Goal: Task Accomplishment & Management: Use online tool/utility

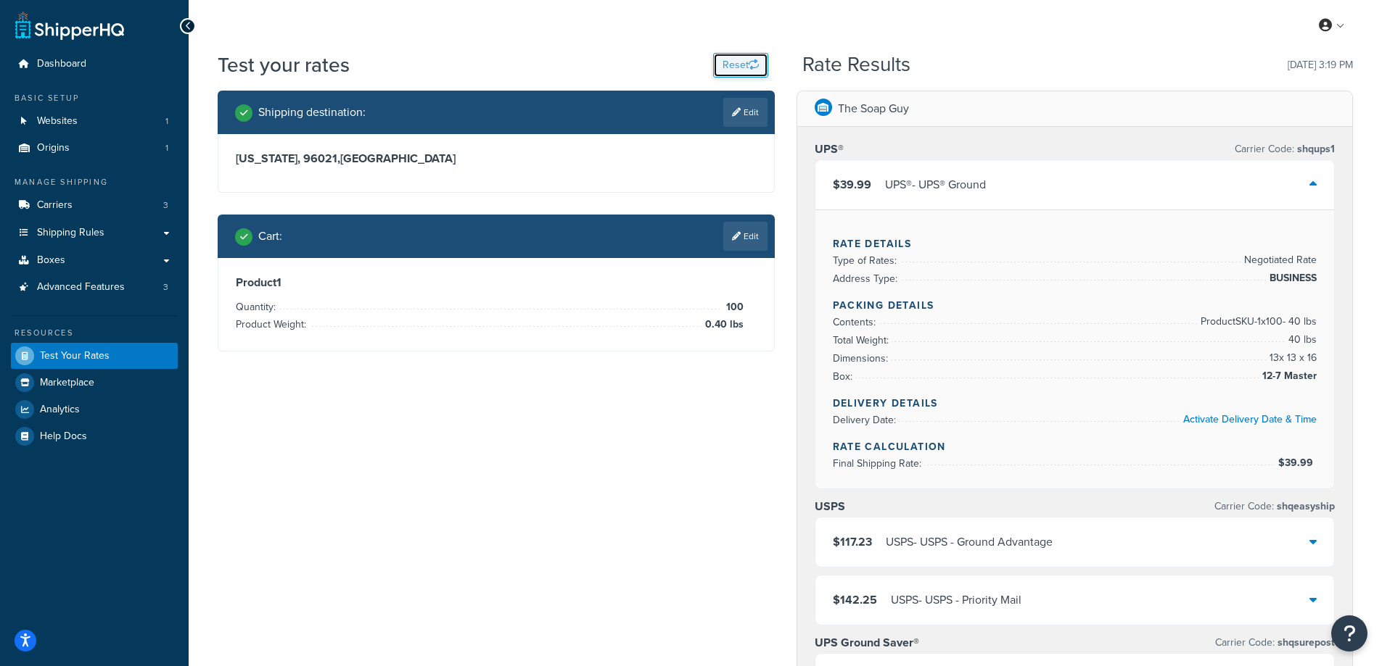
click at [735, 58] on button "Reset" at bounding box center [740, 65] width 55 height 25
select select "[GEOGRAPHIC_DATA]"
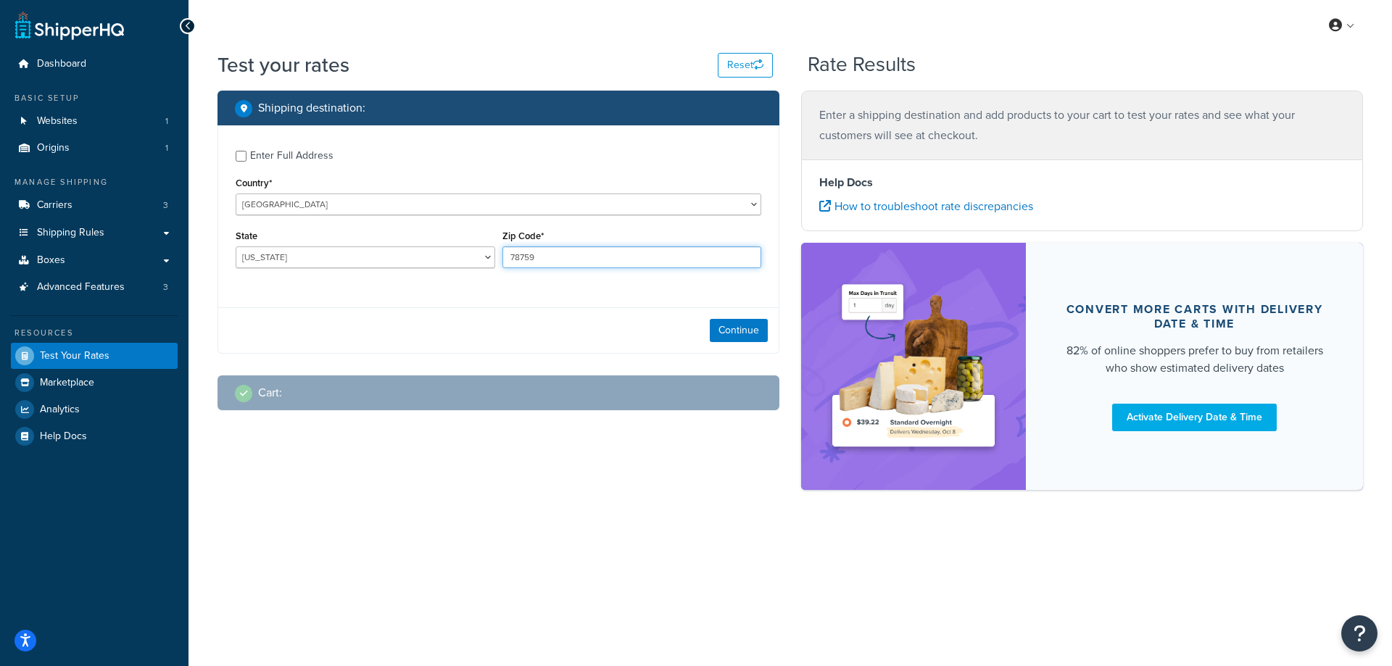
drag, startPoint x: 553, startPoint y: 261, endPoint x: 493, endPoint y: 261, distance: 60.2
click at [493, 261] on div "State [US_STATE] [US_STATE] [US_STATE] [US_STATE] [US_STATE] Armed Forces Ameri…" at bounding box center [498, 252] width 533 height 53
paste input "96021"
type input "96021"
click at [431, 286] on div "Enter Full Address Country* [GEOGRAPHIC_DATA] [GEOGRAPHIC_DATA] [GEOGRAPHIC_DAT…" at bounding box center [498, 210] width 561 height 171
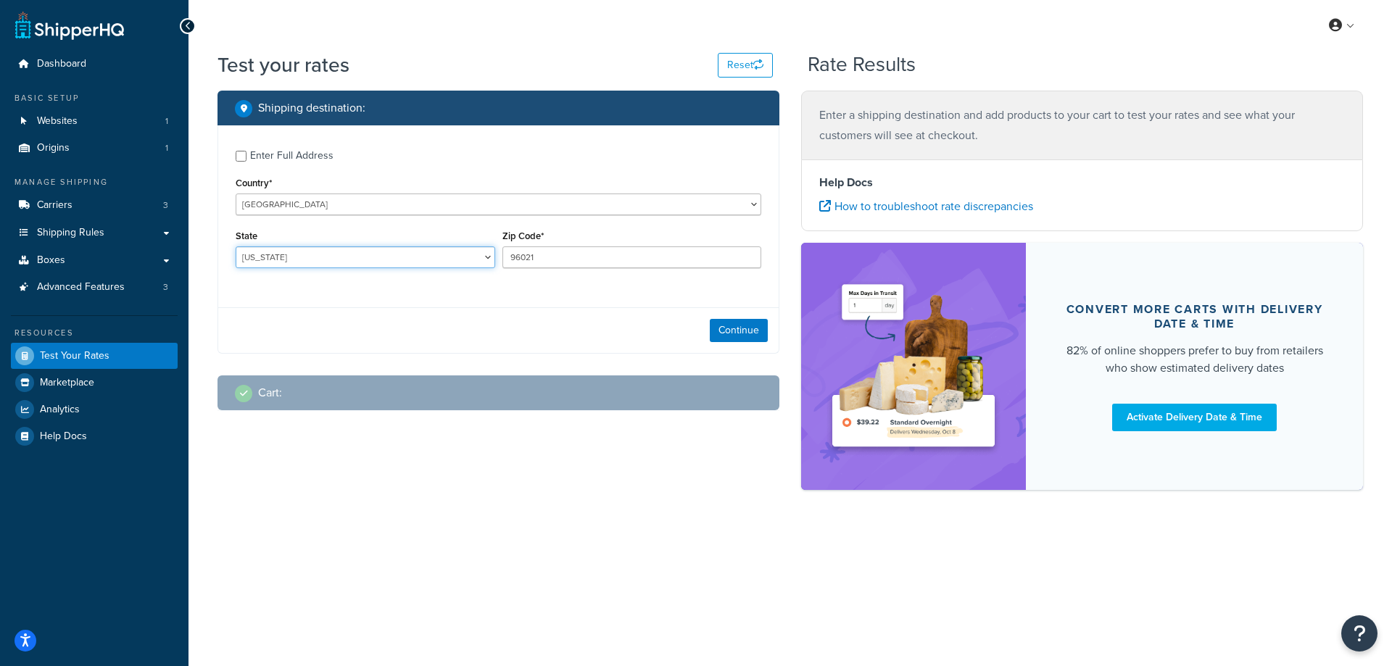
click at [318, 260] on select "[US_STATE] [US_STATE] [US_STATE] [US_STATE] [US_STATE] Armed Forces Americas Ar…" at bounding box center [366, 258] width 260 height 22
select select "CA"
click at [236, 247] on select "[US_STATE] [US_STATE] [US_STATE] [US_STATE] [US_STATE] Armed Forces Americas Ar…" at bounding box center [366, 258] width 260 height 22
click at [745, 328] on button "Continue" at bounding box center [739, 330] width 58 height 23
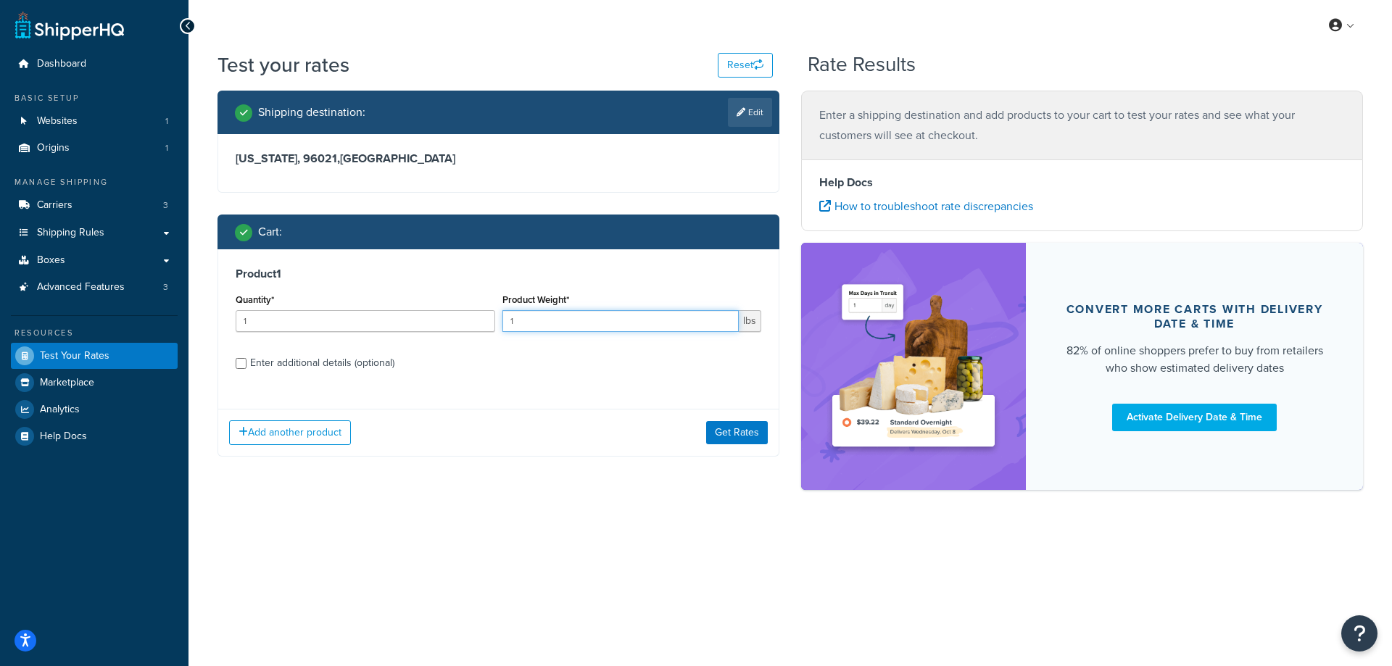
drag, startPoint x: 529, startPoint y: 328, endPoint x: 487, endPoint y: 328, distance: 42.8
click at [487, 328] on div "Quantity* 1 Product Weight* 1 lbs" at bounding box center [498, 316] width 533 height 53
paste input "0.80"
type input "0.80"
click at [491, 364] on label "Enter additional details (optional)" at bounding box center [505, 361] width 511 height 23
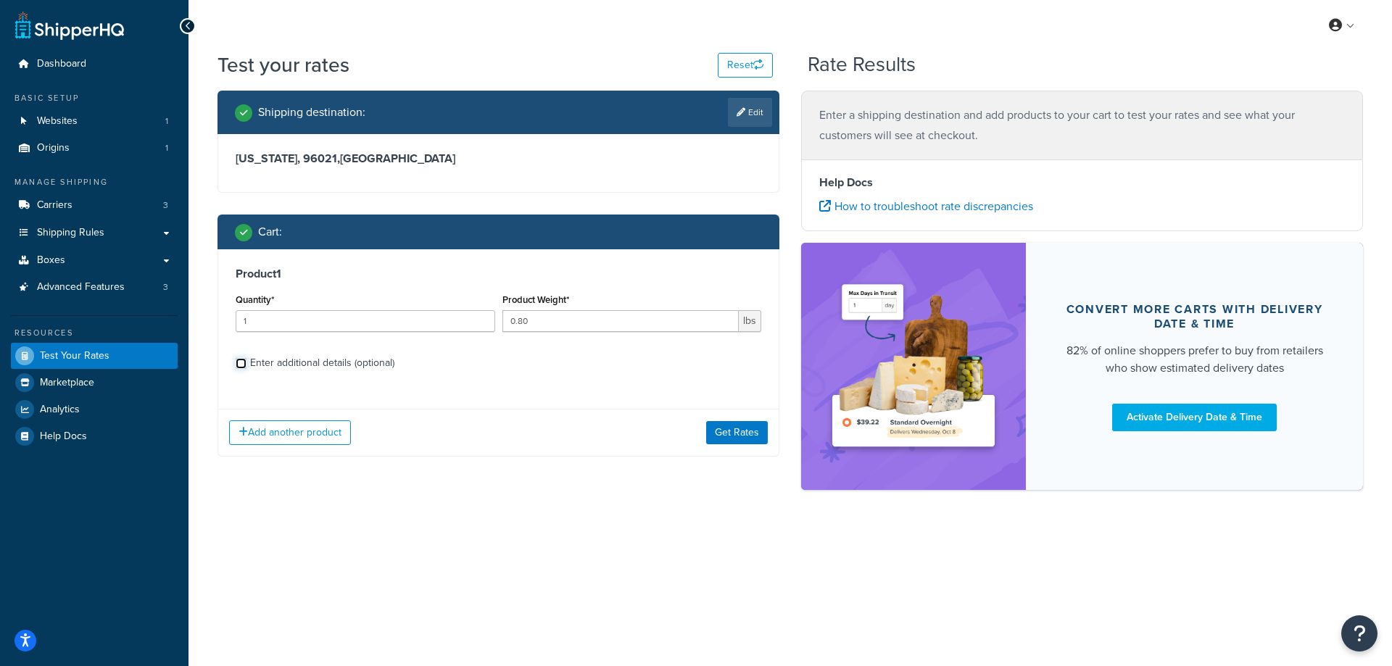
click at [247, 364] on input "Enter additional details (optional)" at bounding box center [241, 363] width 11 height 11
checkbox input "true"
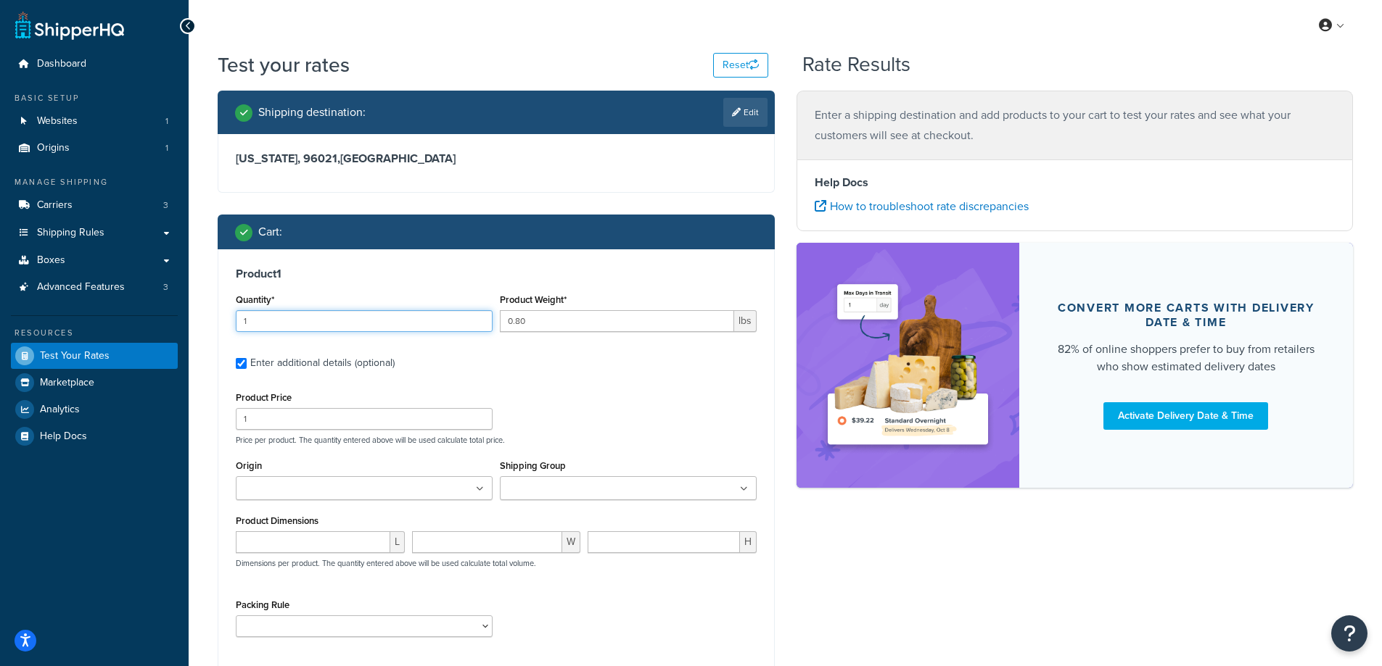
click at [364, 325] on input "1" at bounding box center [364, 321] width 257 height 22
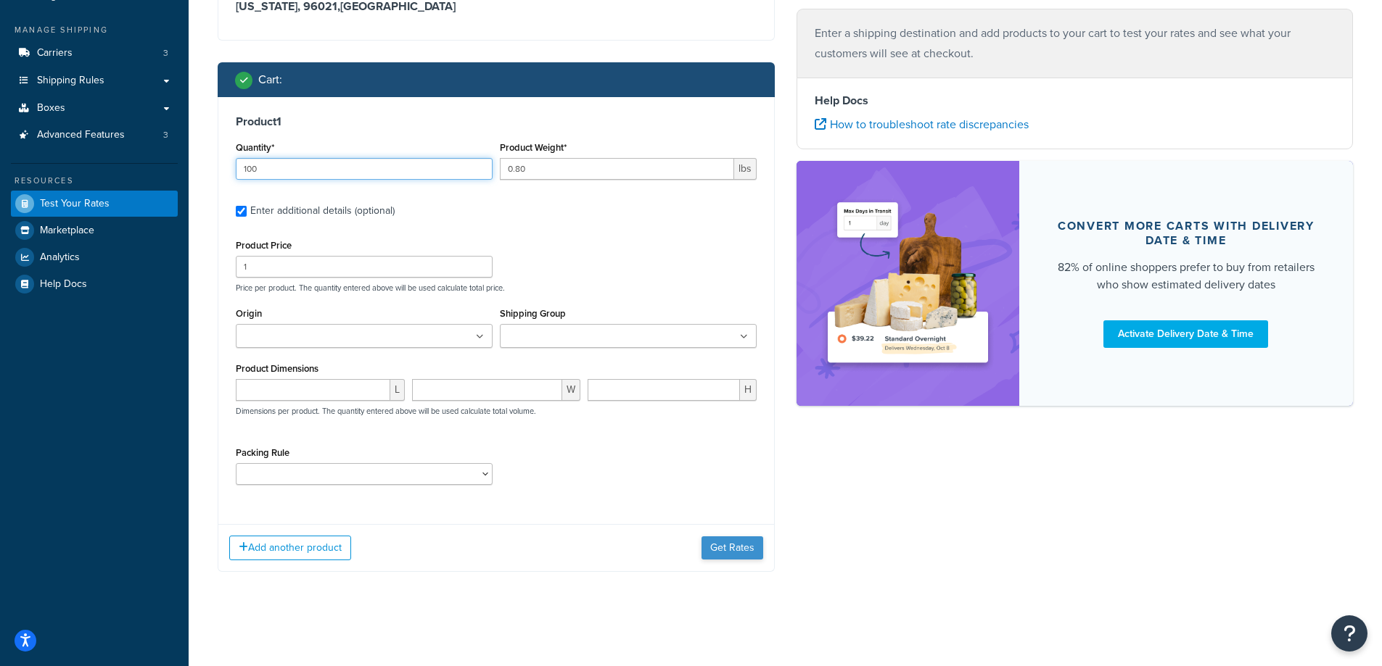
type input "100"
click at [728, 551] on button "Get Rates" at bounding box center [732, 548] width 62 height 23
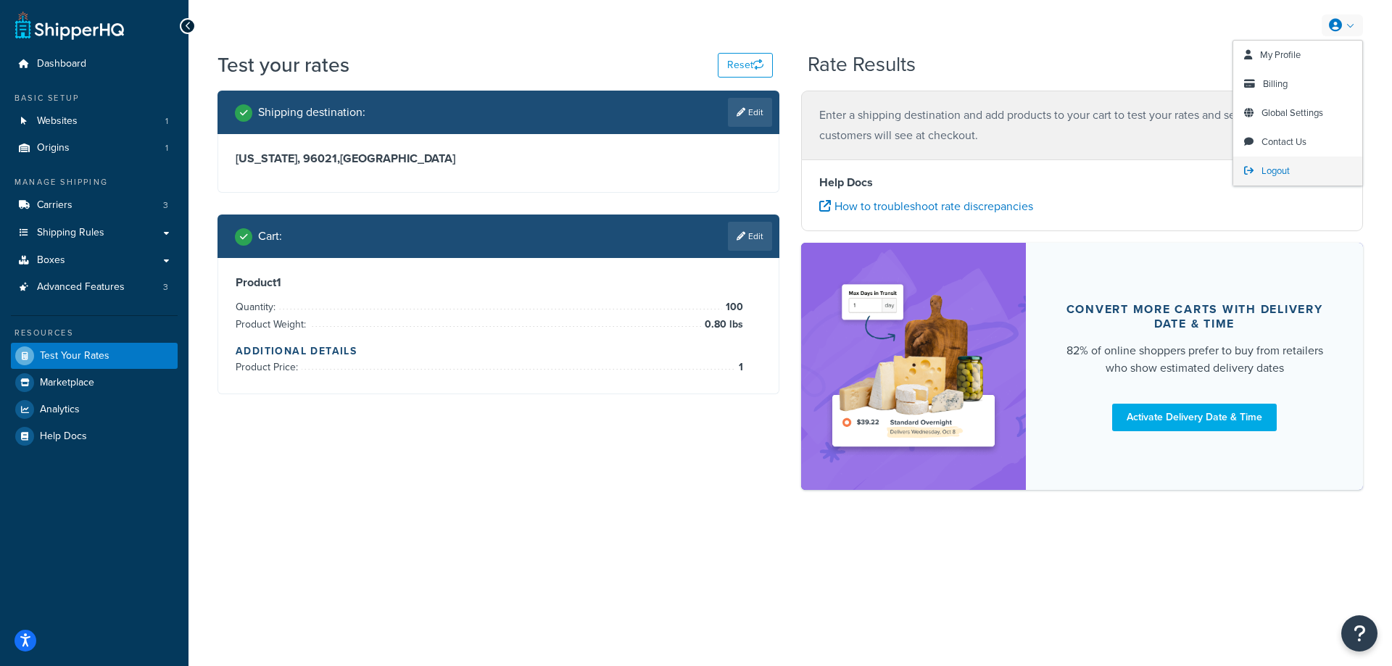
click at [1279, 169] on span "Logout" at bounding box center [1276, 171] width 28 height 14
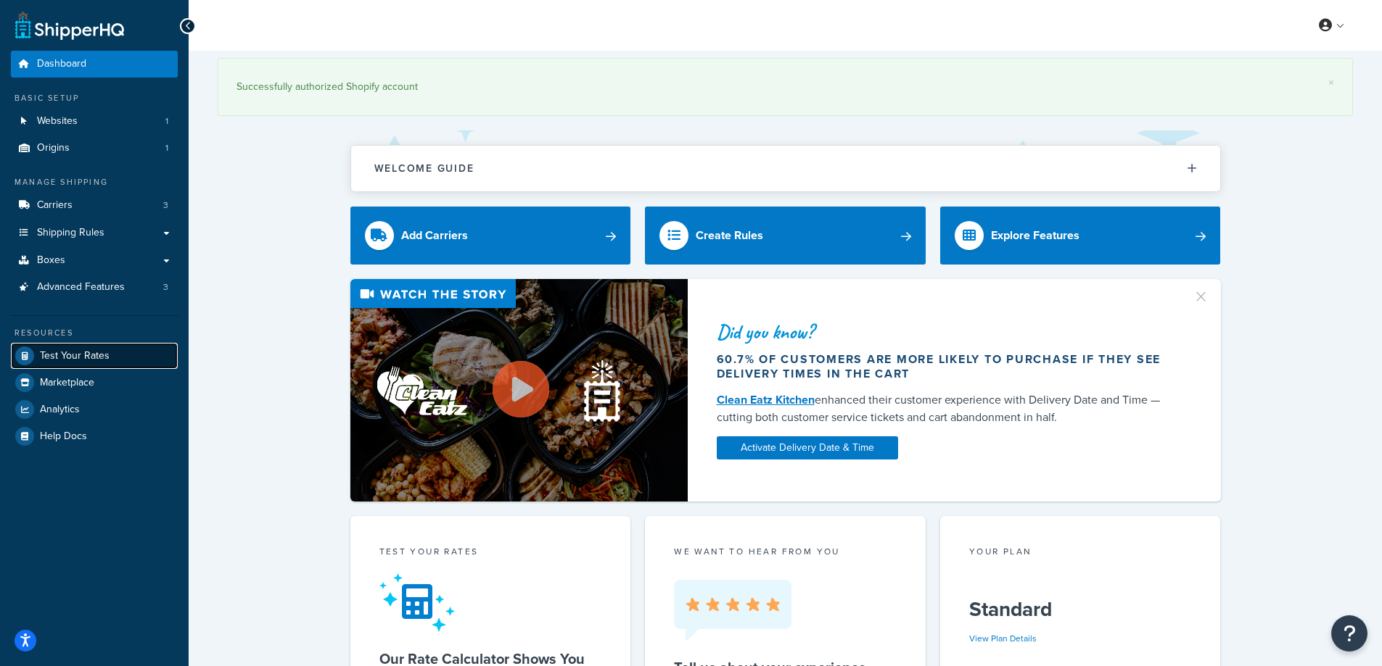
click at [60, 361] on span "Test Your Rates" at bounding box center [75, 356] width 70 height 12
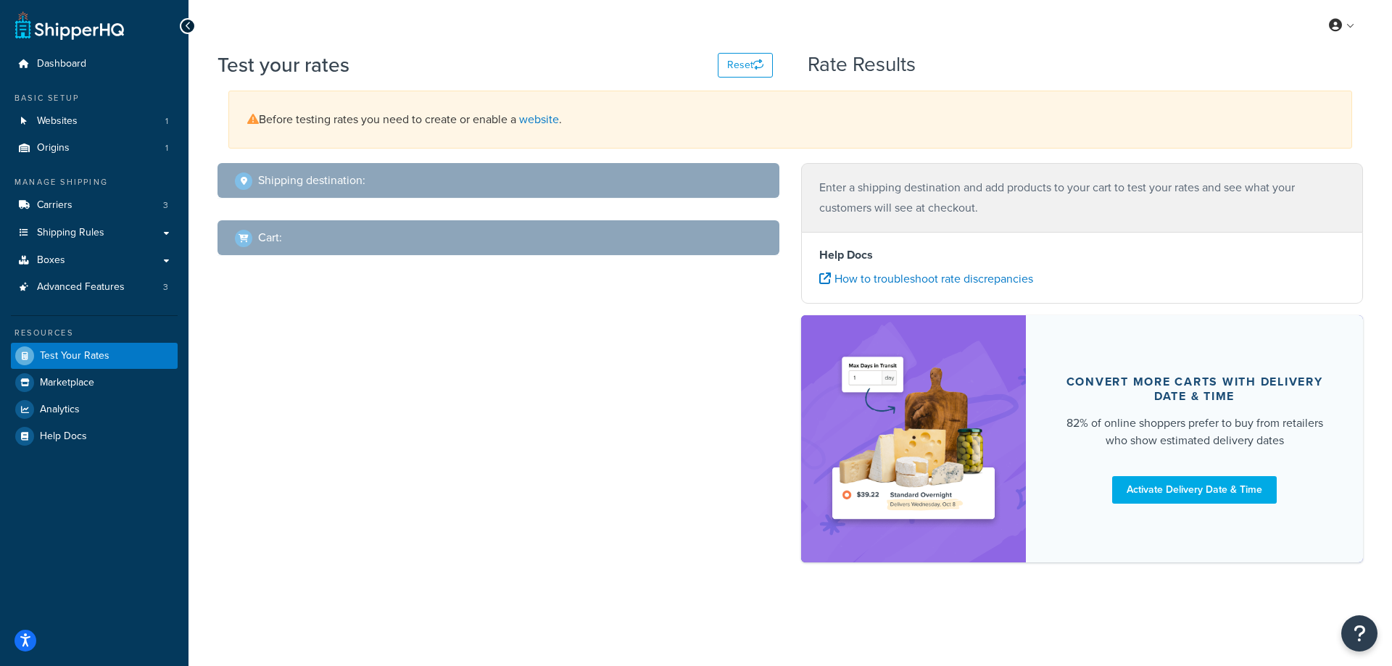
select select "[GEOGRAPHIC_DATA]"
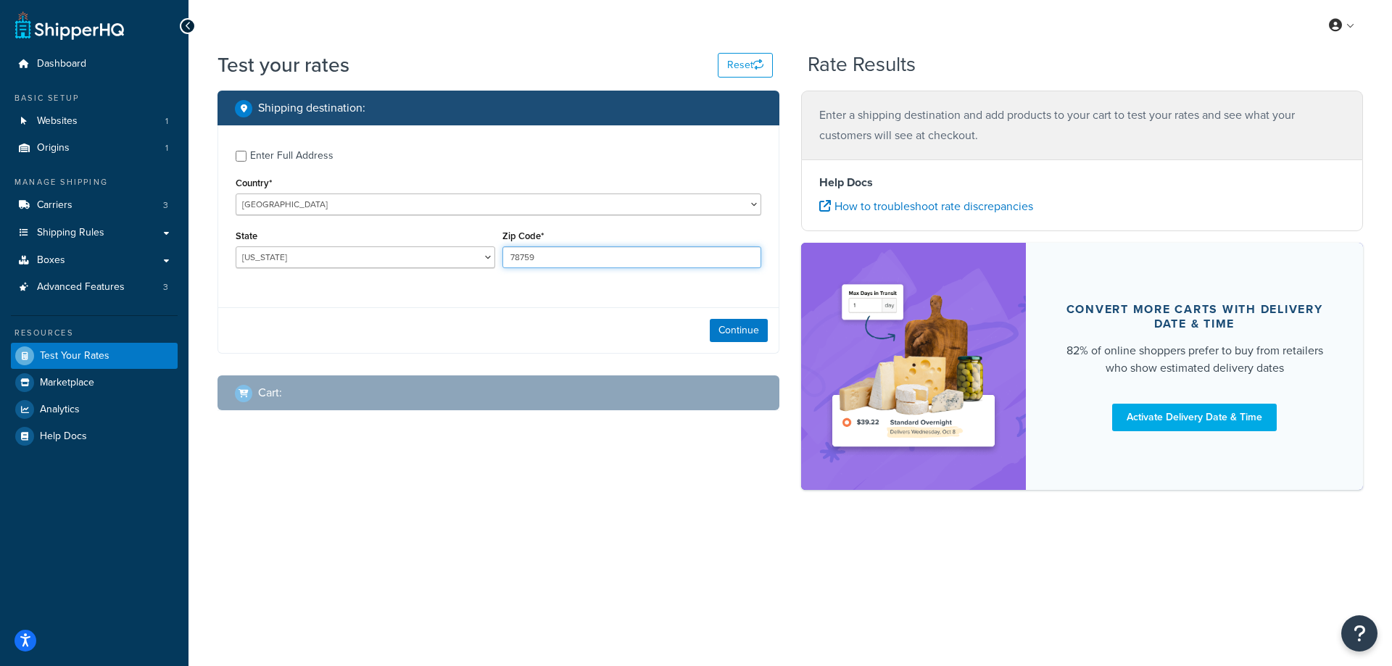
drag, startPoint x: 563, startPoint y: 260, endPoint x: 484, endPoint y: 266, distance: 78.6
click at [484, 266] on div "State [US_STATE] [US_STATE] [US_STATE] [US_STATE] [US_STATE] Armed Forces Ameri…" at bounding box center [498, 252] width 533 height 53
paste input "96021"
type input "96021"
click at [424, 297] on div "Enter Full Address Country* [GEOGRAPHIC_DATA] [GEOGRAPHIC_DATA] [GEOGRAPHIC_DAT…" at bounding box center [498, 210] width 561 height 171
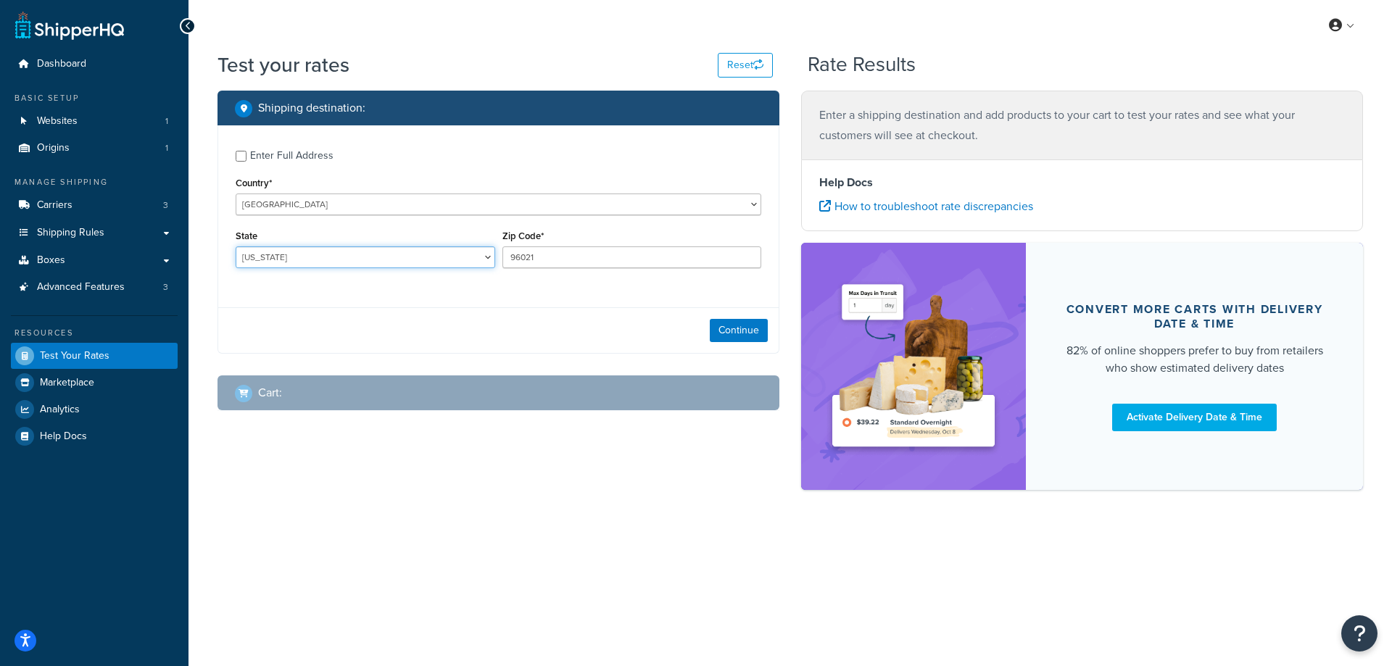
click at [320, 252] on select "[US_STATE] [US_STATE] [US_STATE] [US_STATE] [US_STATE] Armed Forces Americas Ar…" at bounding box center [366, 258] width 260 height 22
select select "CA"
click at [236, 247] on select "[US_STATE] [US_STATE] [US_STATE] [US_STATE] [US_STATE] Armed Forces Americas Ar…" at bounding box center [366, 258] width 260 height 22
click at [734, 326] on button "Continue" at bounding box center [739, 330] width 58 height 23
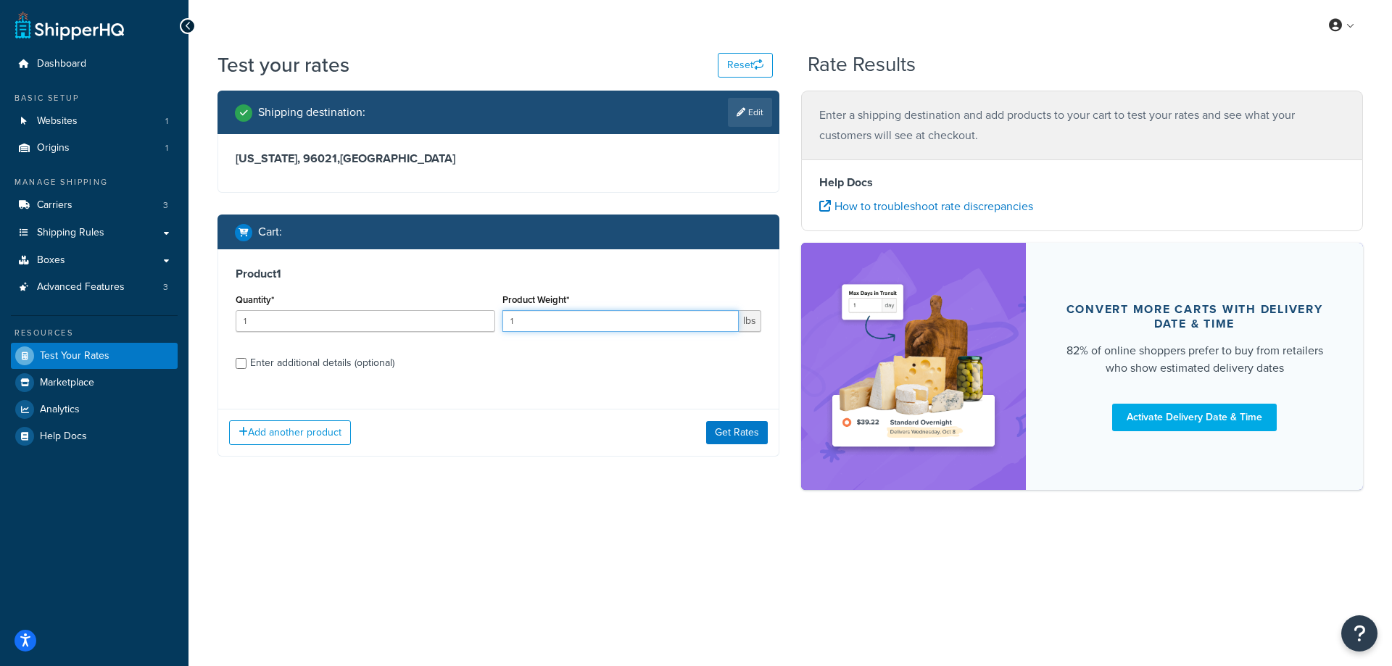
drag, startPoint x: 533, startPoint y: 323, endPoint x: 492, endPoint y: 323, distance: 41.3
click at [492, 323] on div "Quantity* 1 Product Weight* 1 lbs" at bounding box center [498, 316] width 533 height 53
paste input "0.80"
type input "0.80"
click at [477, 362] on label "Enter additional details (optional)" at bounding box center [505, 361] width 511 height 23
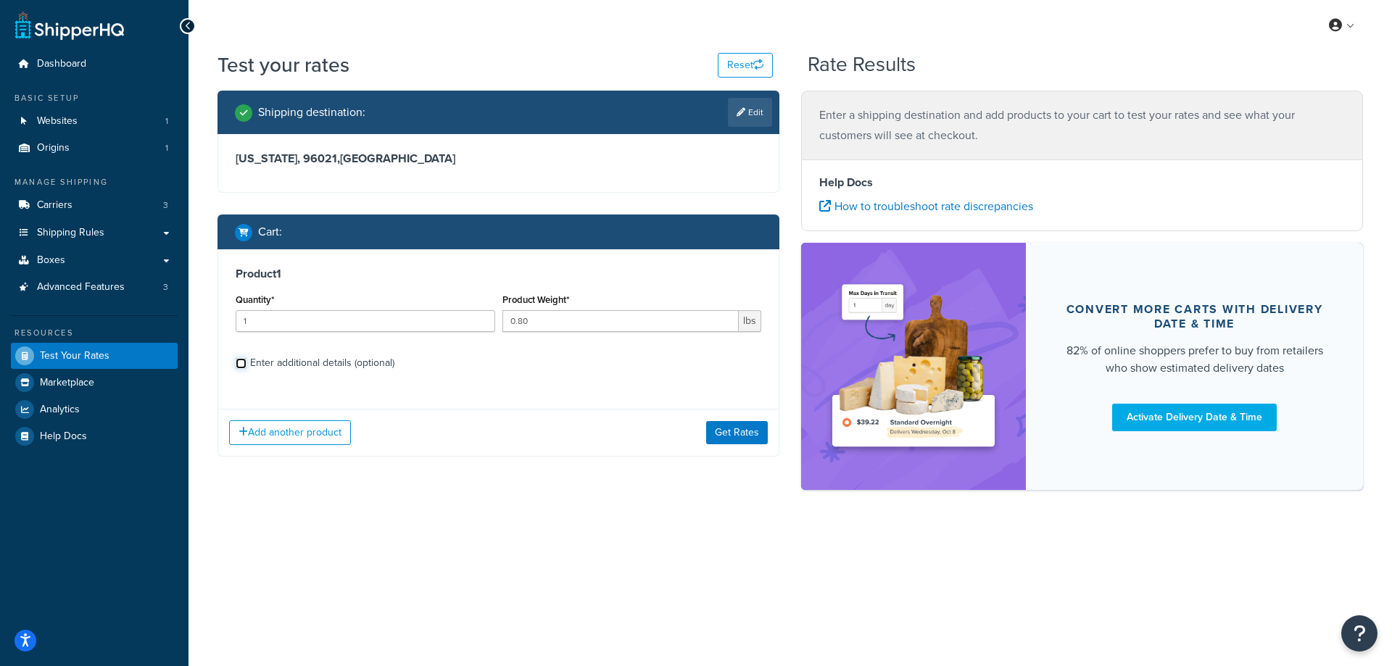
click at [247, 362] on input "Enter additional details (optional)" at bounding box center [241, 363] width 11 height 11
checkbox input "true"
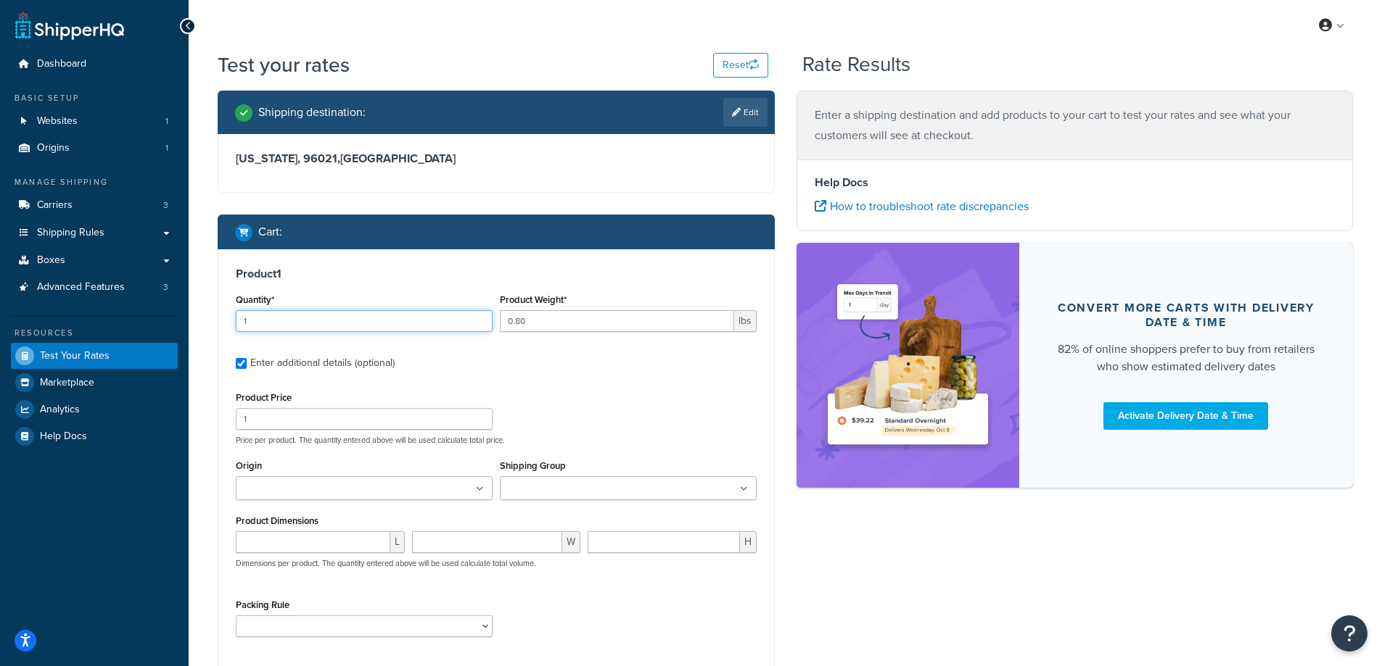
click at [348, 327] on input "1" at bounding box center [364, 321] width 257 height 22
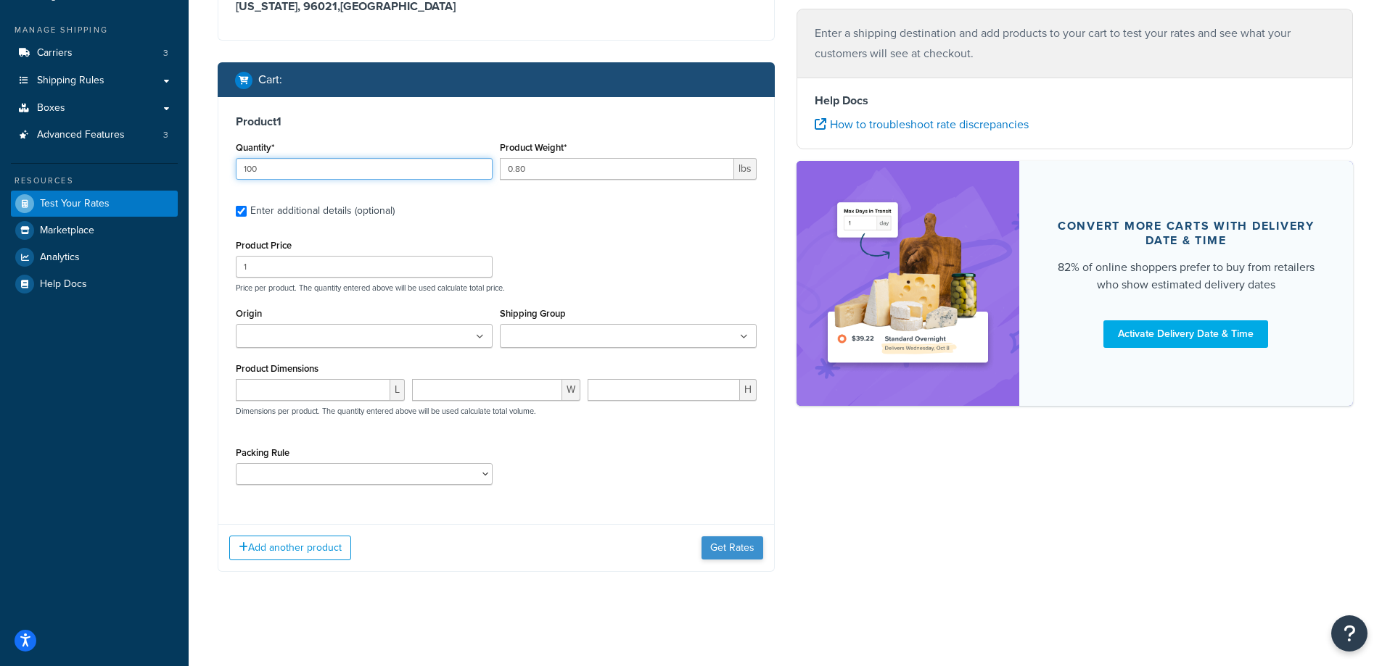
type input "100"
click at [726, 547] on button "Get Rates" at bounding box center [732, 548] width 62 height 23
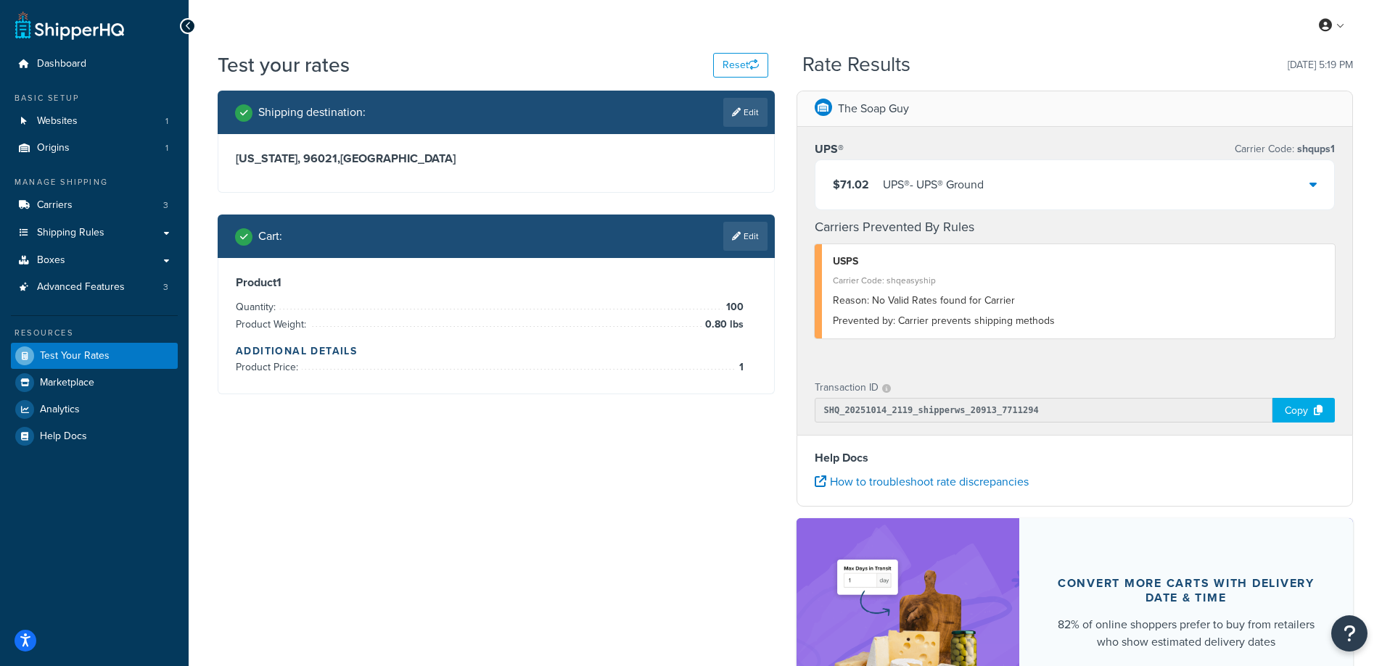
click at [1020, 197] on div "$71.02 UPS® - UPS® Ground" at bounding box center [1074, 184] width 519 height 49
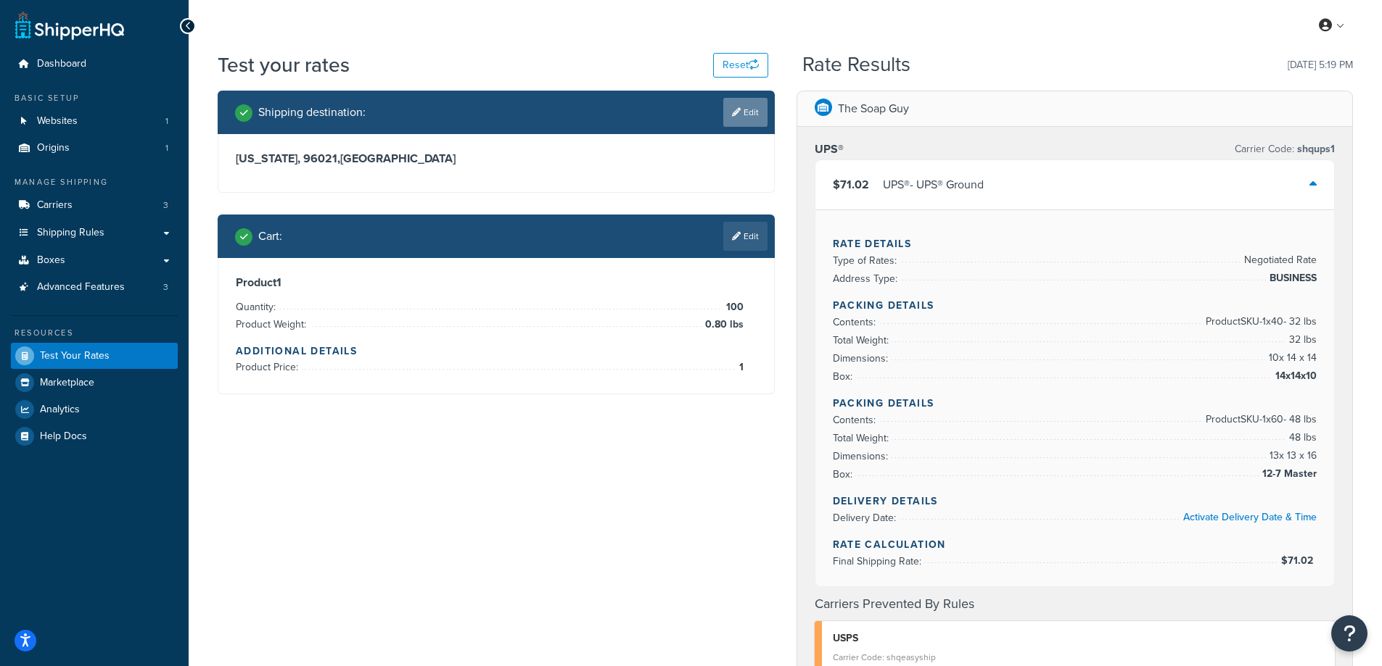
click at [745, 114] on link "Edit" at bounding box center [745, 112] width 44 height 29
select select "CA"
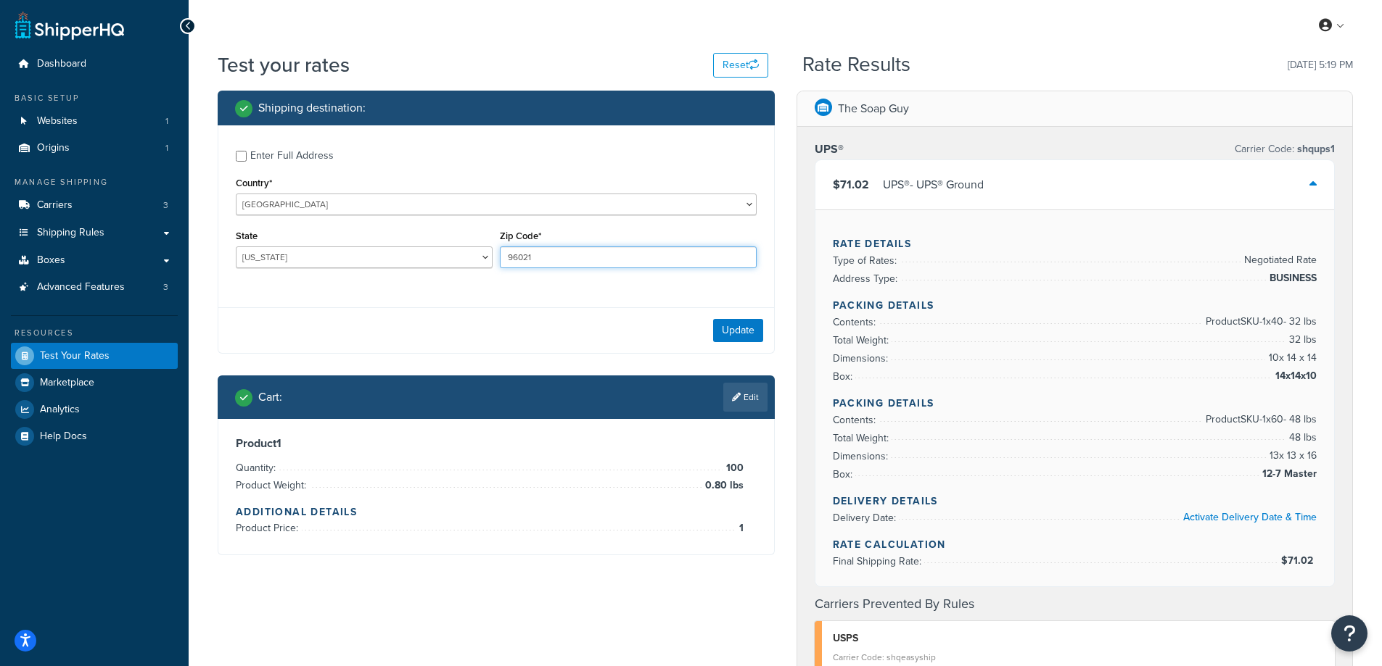
drag, startPoint x: 574, startPoint y: 254, endPoint x: 493, endPoint y: 254, distance: 81.2
click at [493, 254] on div "State [US_STATE] [US_STATE] [US_STATE] [US_STATE] [US_STATE] Armed Forces Ameri…" at bounding box center [496, 252] width 528 height 53
paste input "33976"
type input "33976"
click at [410, 289] on div "Enter Full Address Country* [GEOGRAPHIC_DATA] [GEOGRAPHIC_DATA] [GEOGRAPHIC_DAT…" at bounding box center [496, 210] width 556 height 171
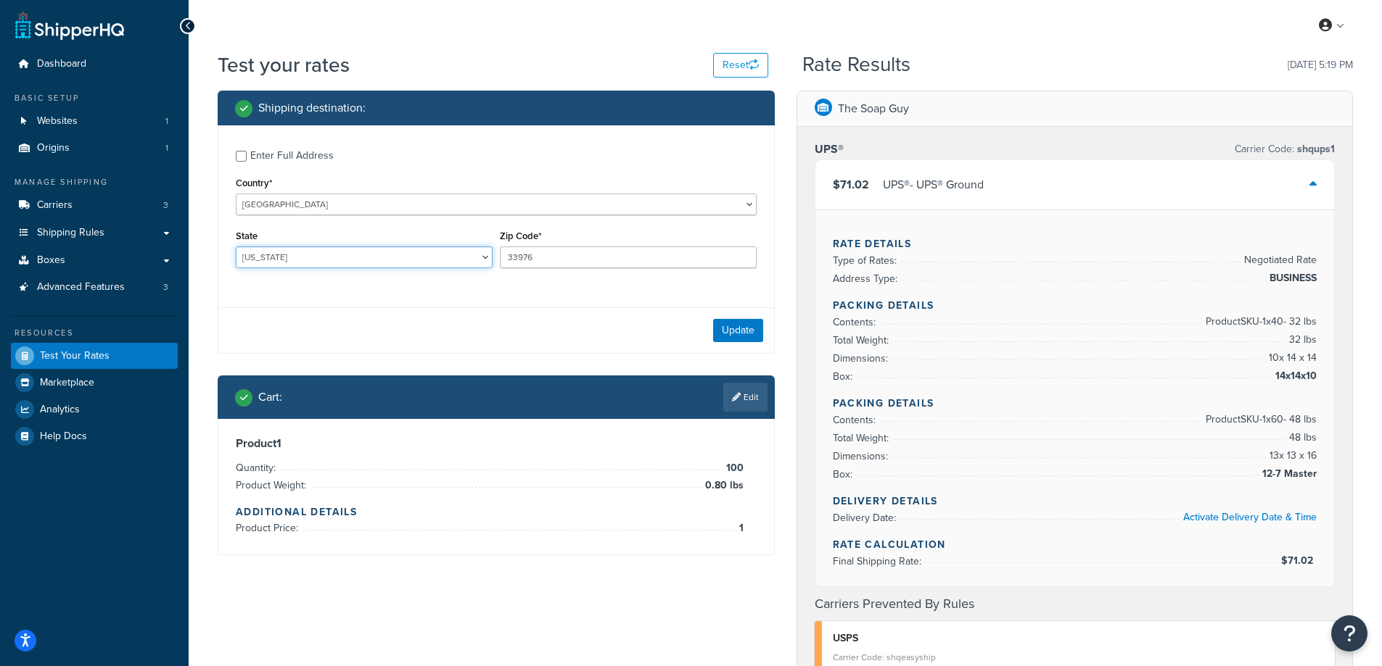
click at [295, 251] on select "[US_STATE] [US_STATE] [US_STATE] [US_STATE] [US_STATE] Armed Forces Americas Ar…" at bounding box center [364, 258] width 257 height 22
select select "FL"
click at [236, 247] on select "[US_STATE] [US_STATE] [US_STATE] [US_STATE] [US_STATE] Armed Forces Americas Ar…" at bounding box center [364, 258] width 257 height 22
click at [733, 327] on button "Update" at bounding box center [738, 330] width 50 height 23
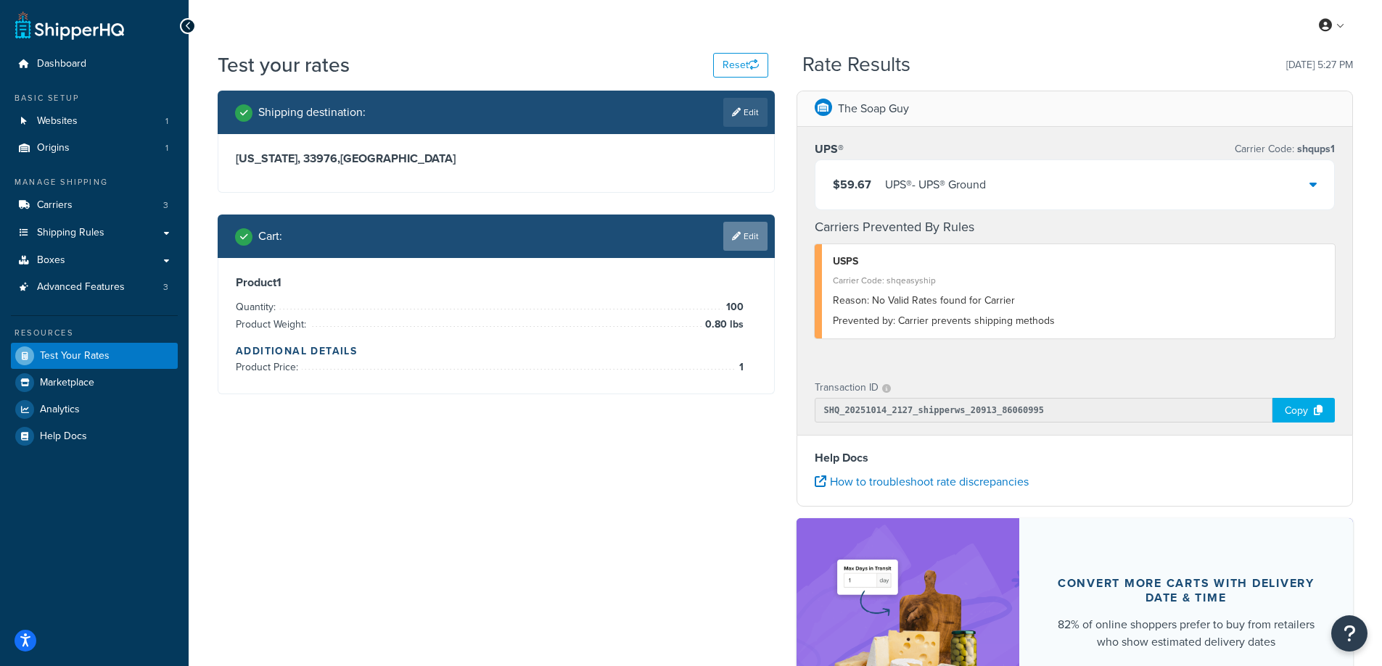
click at [755, 235] on link "Edit" at bounding box center [745, 236] width 44 height 29
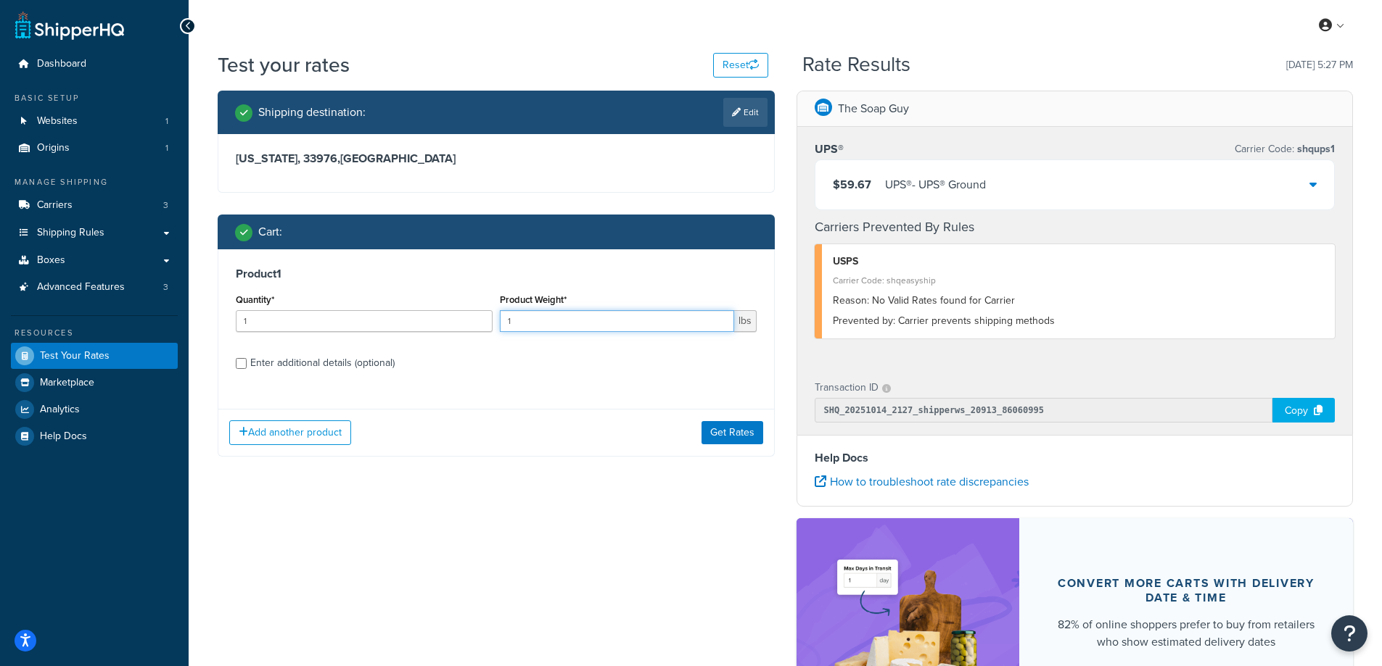
drag, startPoint x: 563, startPoint y: 319, endPoint x: 497, endPoint y: 318, distance: 66.0
click at [497, 318] on div "Product Weight* 1 lbs" at bounding box center [628, 316] width 264 height 53
paste input "0.30"
type input "0.30"
click at [362, 313] on input "1" at bounding box center [364, 321] width 257 height 22
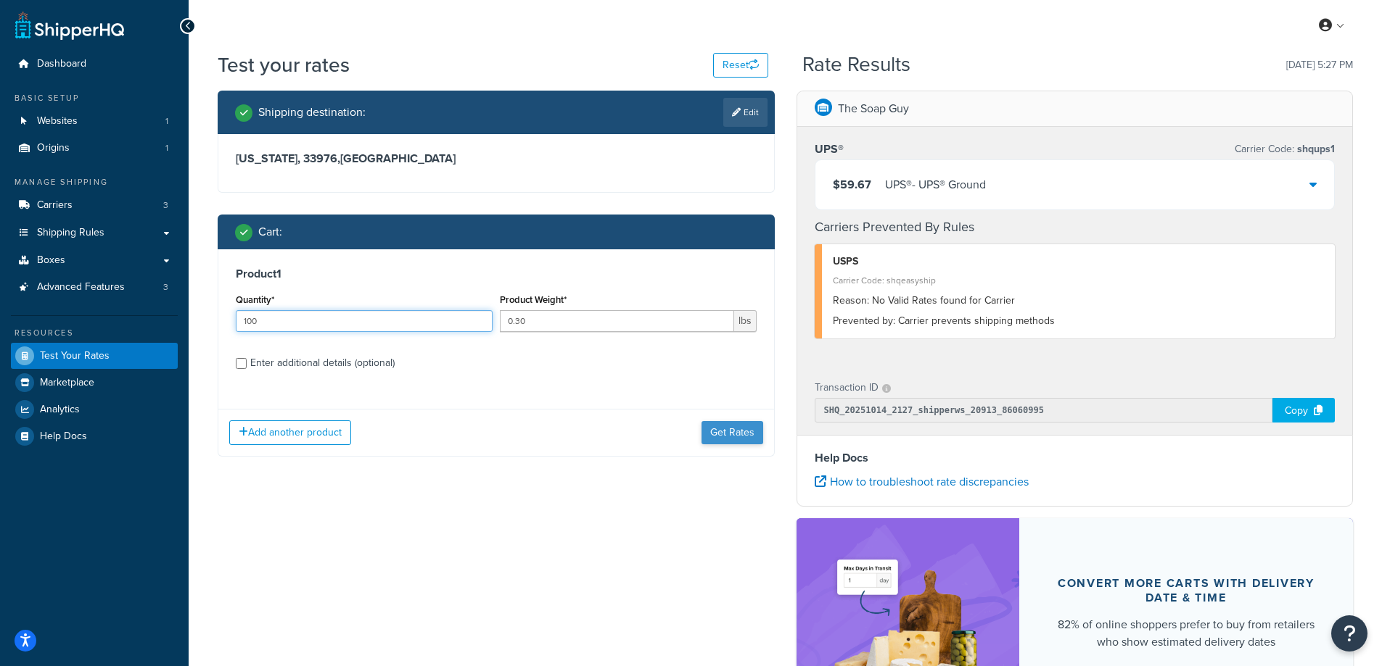
type input "100"
click at [725, 440] on button "Get Rates" at bounding box center [732, 432] width 62 height 23
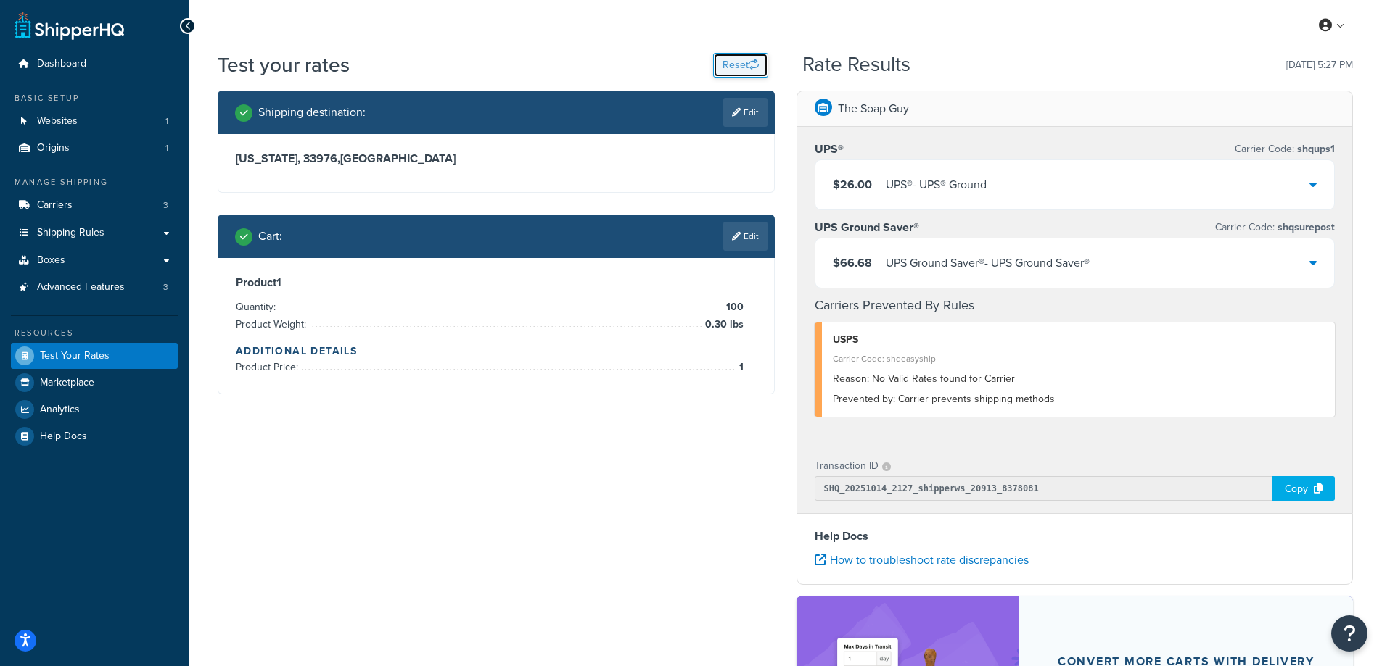
click at [719, 62] on button "Reset" at bounding box center [740, 65] width 55 height 25
select select "[GEOGRAPHIC_DATA]"
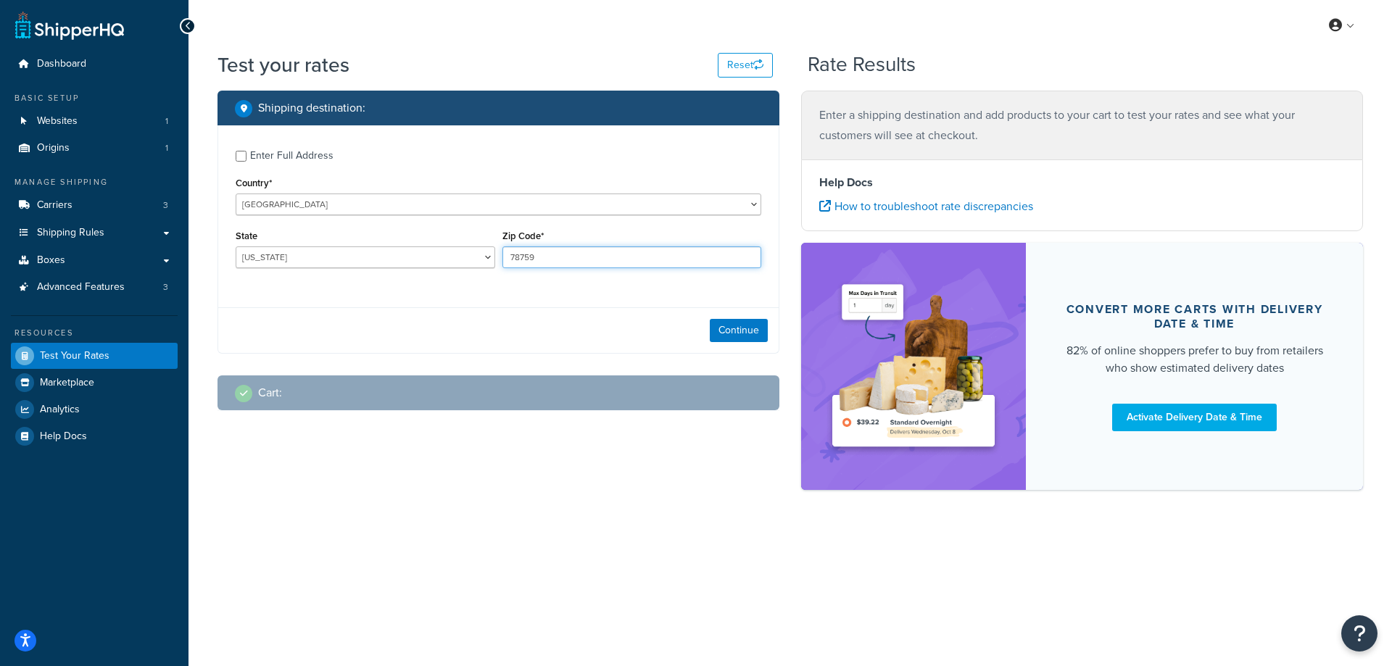
drag, startPoint x: 573, startPoint y: 255, endPoint x: 495, endPoint y: 256, distance: 77.6
click at [495, 256] on div "State [US_STATE] [US_STATE] [US_STATE] [US_STATE] [US_STATE] Armed Forces Ameri…" at bounding box center [498, 252] width 533 height 53
paste input "29671"
type input "29671"
click at [454, 304] on div "Enter Full Address Country* [GEOGRAPHIC_DATA] [GEOGRAPHIC_DATA] [GEOGRAPHIC_DAT…" at bounding box center [499, 239] width 562 height 228
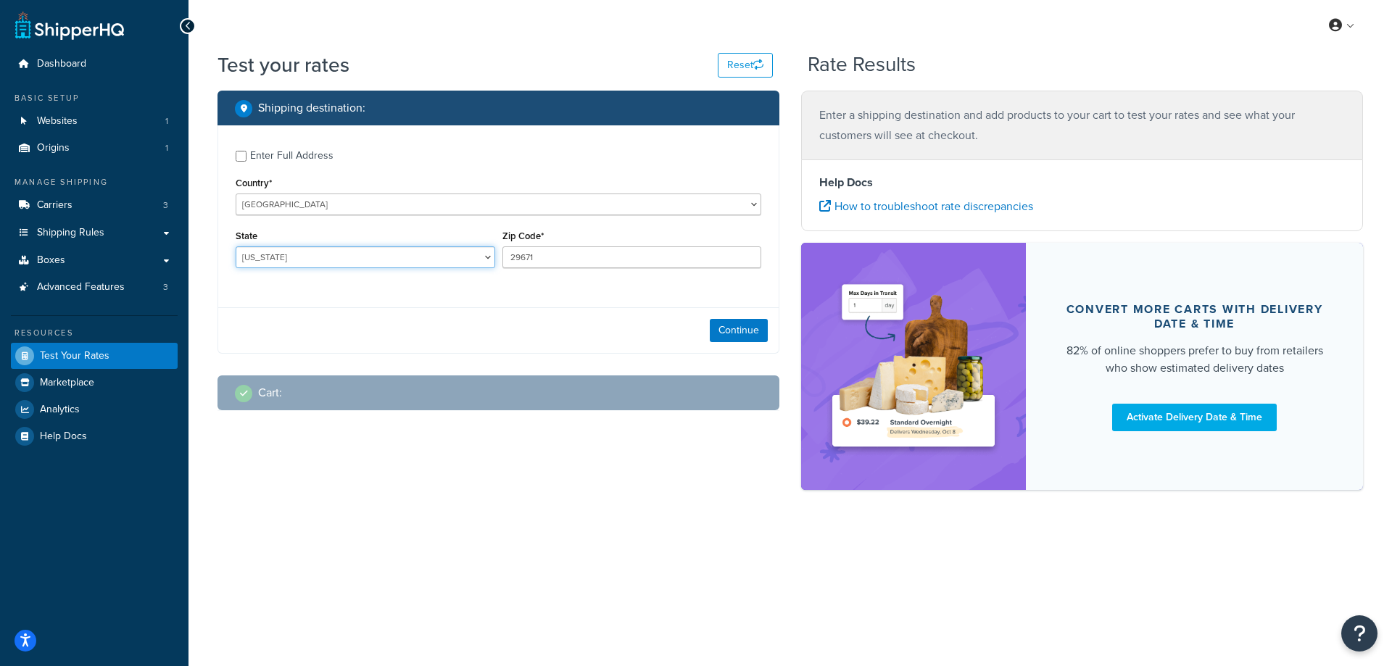
click at [276, 251] on select "[US_STATE] [US_STATE] [US_STATE] [US_STATE] [US_STATE] Armed Forces Americas Ar…" at bounding box center [366, 258] width 260 height 22
select select "SC"
click at [236, 247] on select "[US_STATE] [US_STATE] [US_STATE] [US_STATE] [US_STATE] Armed Forces Americas Ar…" at bounding box center [366, 258] width 260 height 22
click at [739, 325] on button "Continue" at bounding box center [739, 330] width 58 height 23
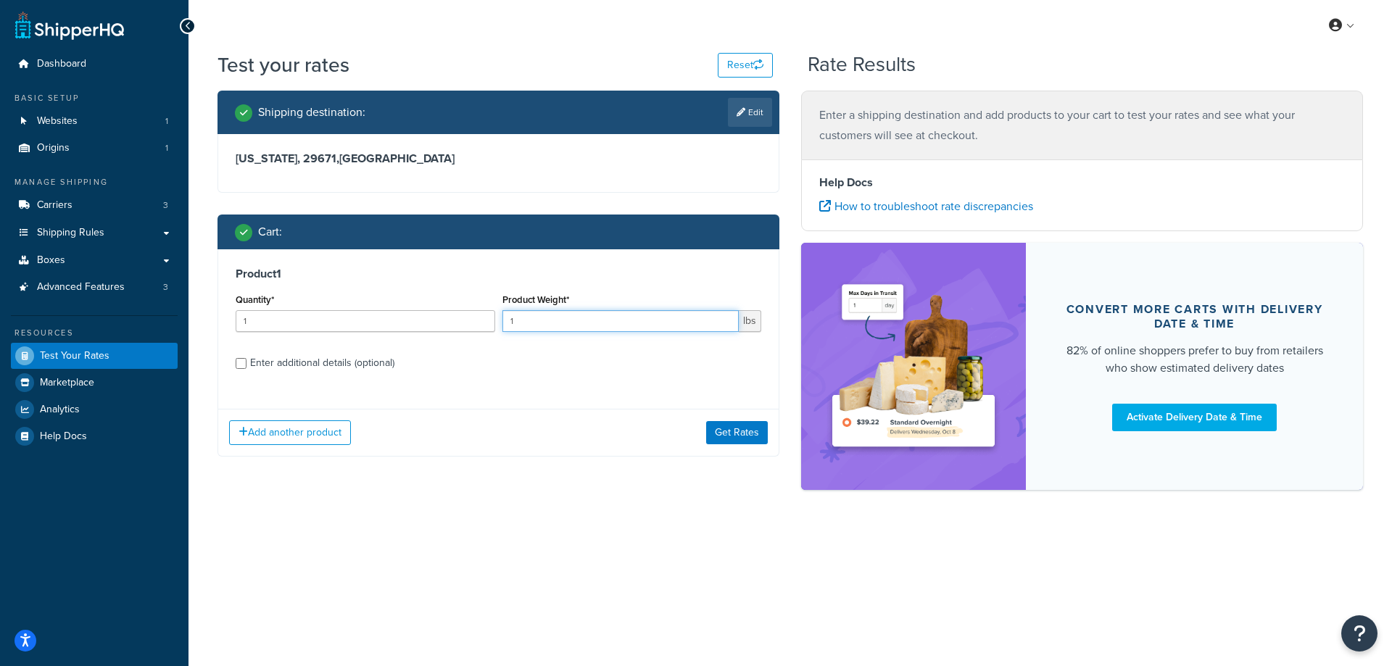
drag, startPoint x: 526, startPoint y: 321, endPoint x: 507, endPoint y: 321, distance: 18.9
click at [507, 321] on input "1" at bounding box center [621, 321] width 237 height 22
paste input "0.33"
type input "0.33"
click at [389, 325] on input "1" at bounding box center [366, 321] width 260 height 22
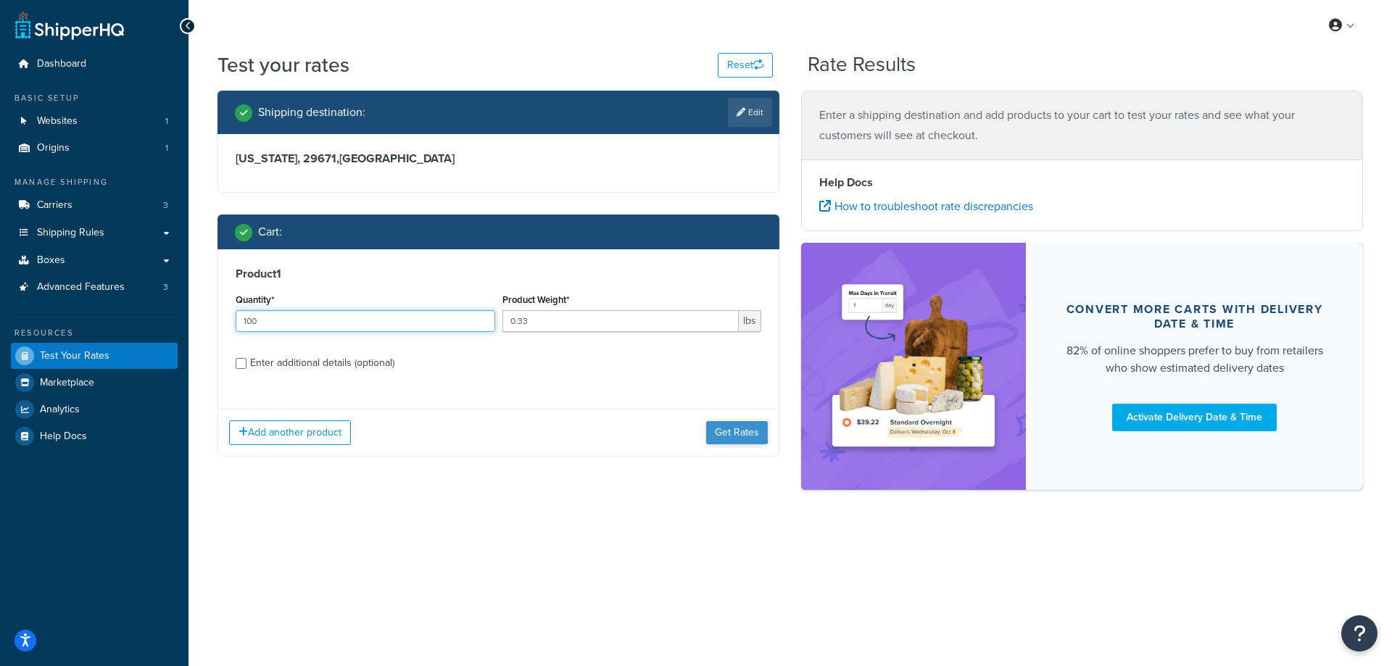
type input "100"
click at [742, 436] on button "Get Rates" at bounding box center [737, 432] width 62 height 23
